Goal: Find specific page/section: Find specific page/section

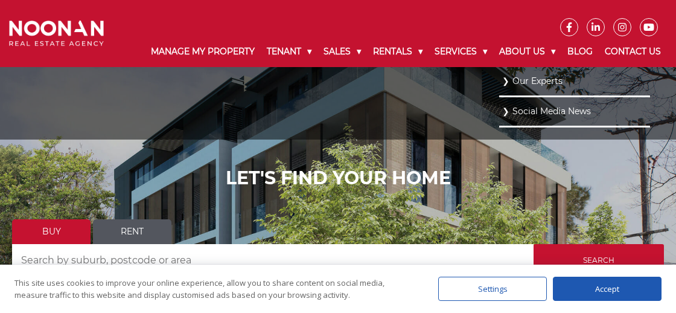
click at [538, 77] on link "Our Experts" at bounding box center [575, 81] width 145 height 16
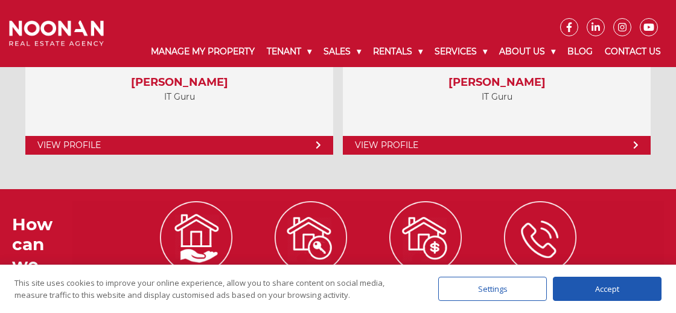
scroll to position [7188, 0]
